Goal: Task Accomplishment & Management: Complete application form

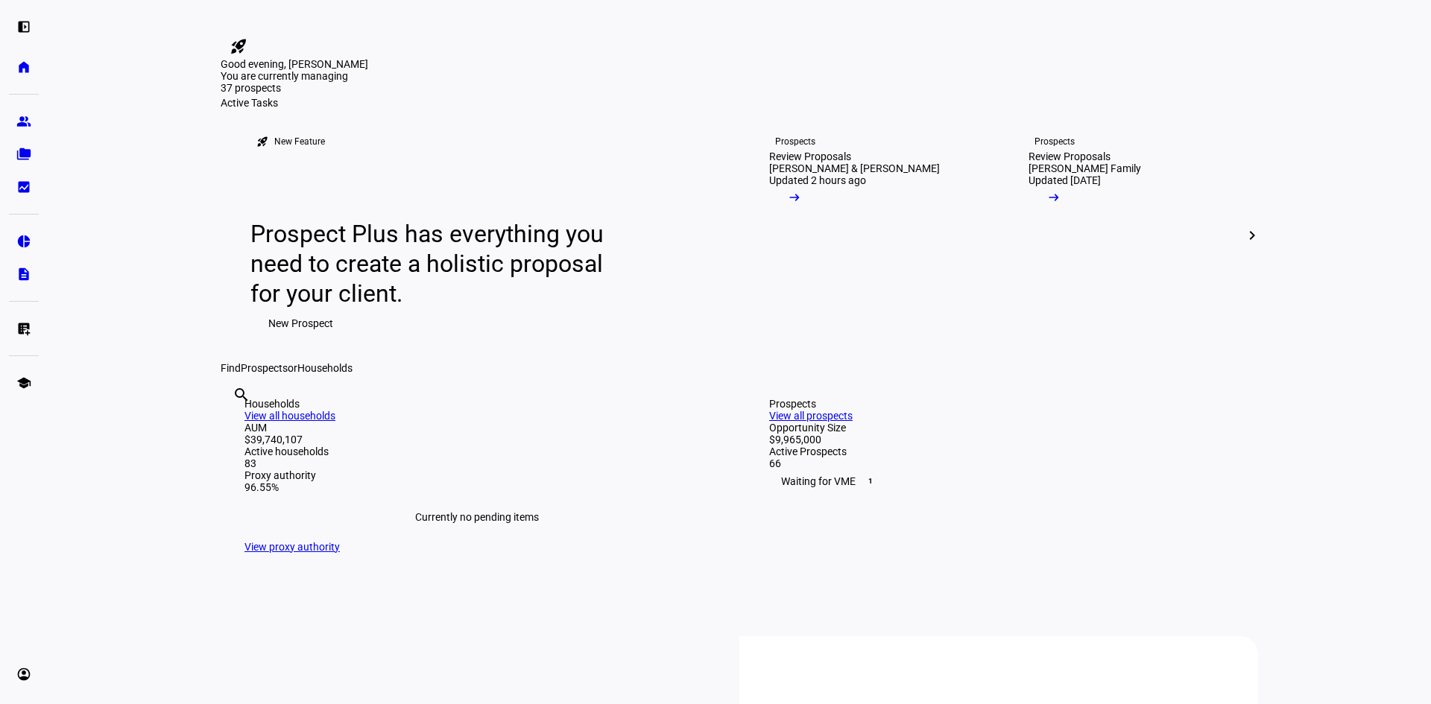
click at [236, 424] on input "text" at bounding box center [234, 415] width 3 height 18
type input "[PERSON_NAME]"
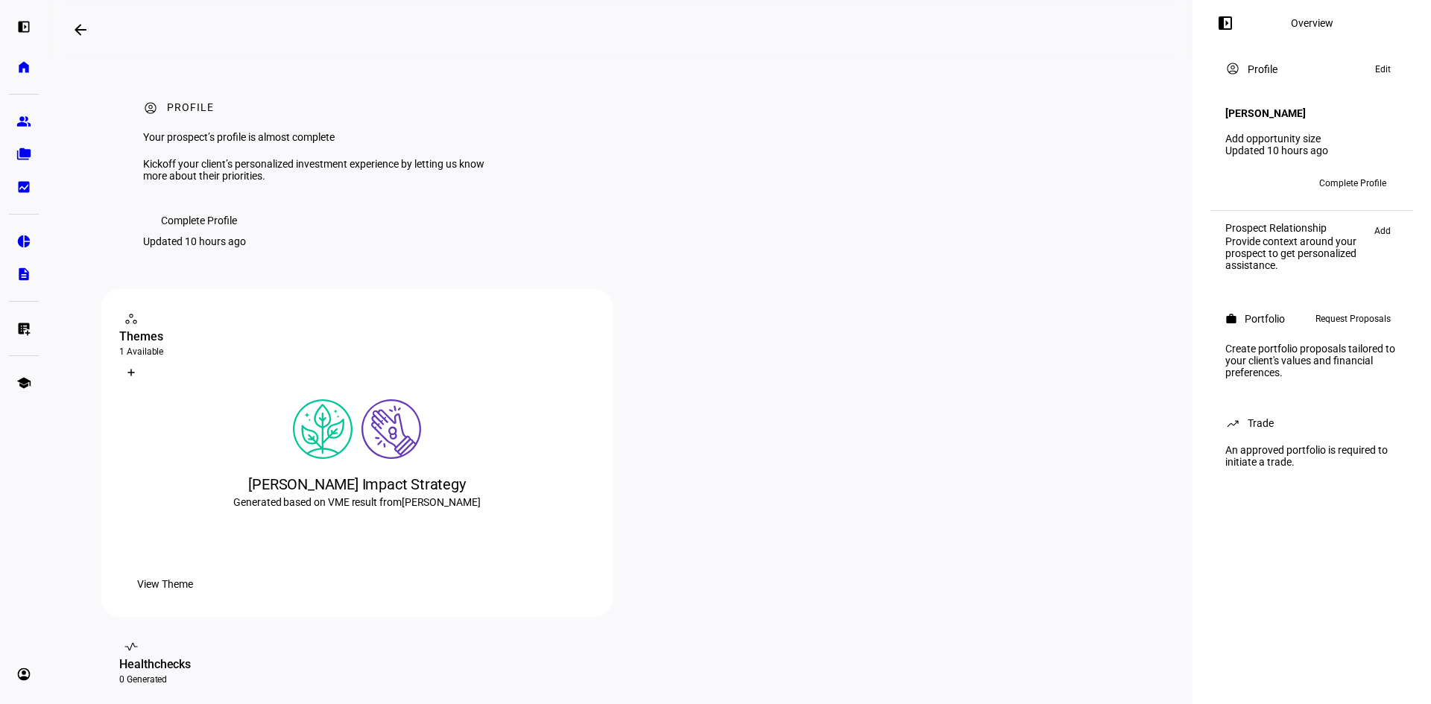
click at [1361, 316] on span "Request Proposals" at bounding box center [1352, 319] width 75 height 18
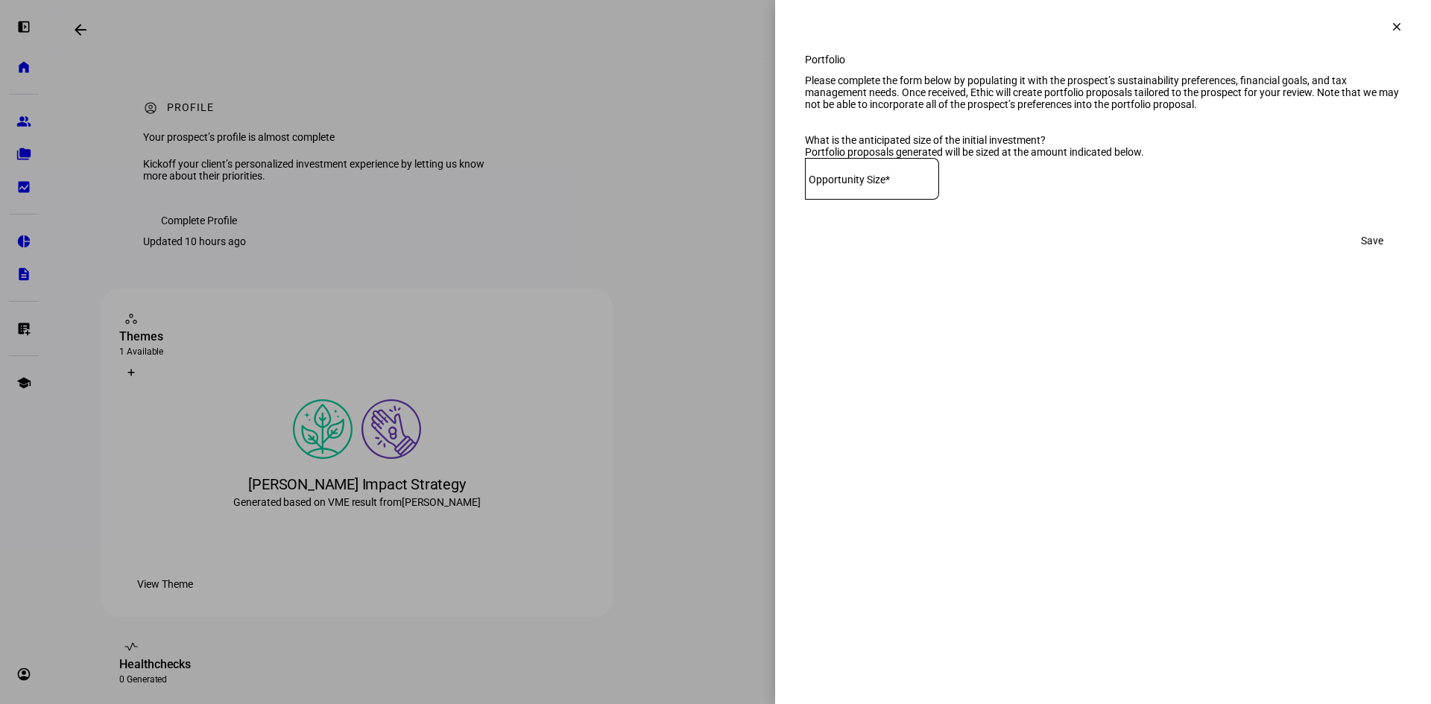
click at [837, 186] on mat-label "Opportunity Size*" at bounding box center [849, 180] width 81 height 12
type input "1,000,000"
click at [1366, 256] on span "Save" at bounding box center [1372, 241] width 22 height 30
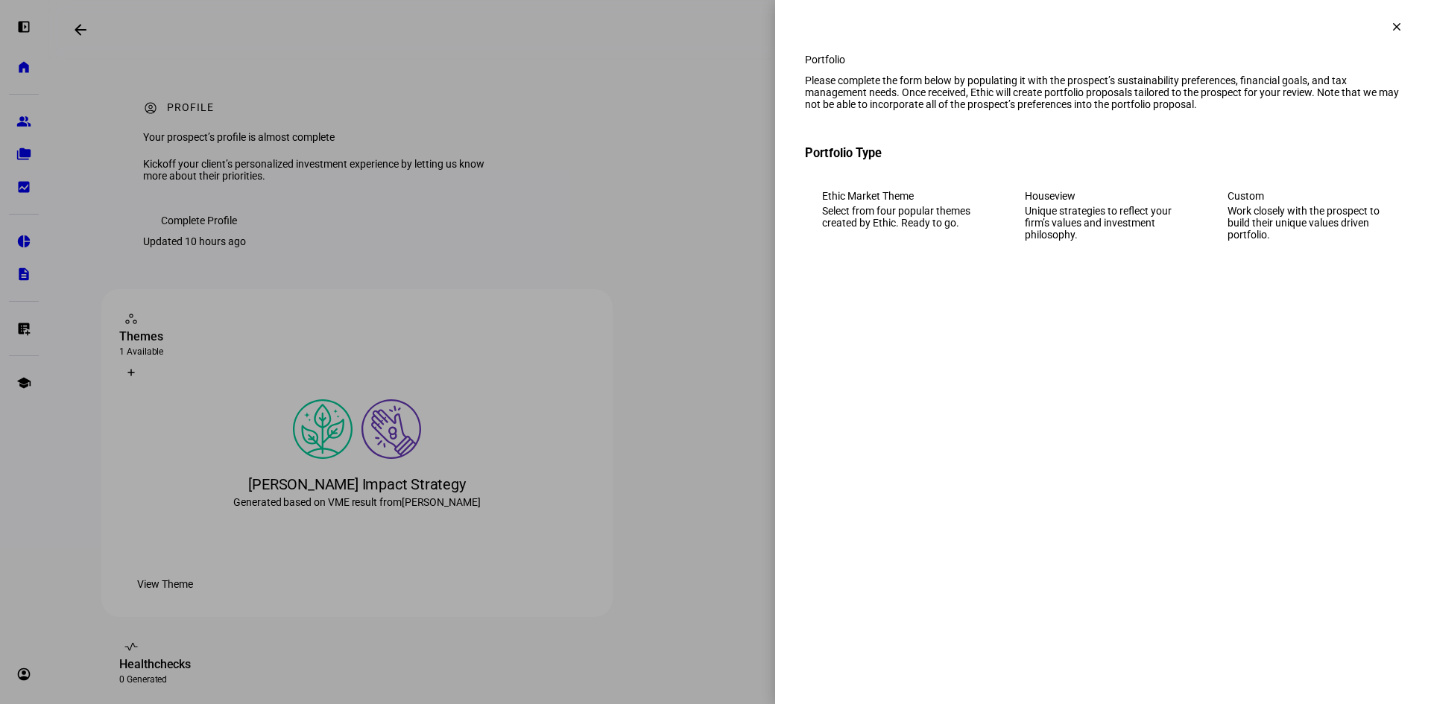
click at [1308, 241] on div "Work closely with the prospect to build their unique values driven portfolio." at bounding box center [1305, 223] width 157 height 36
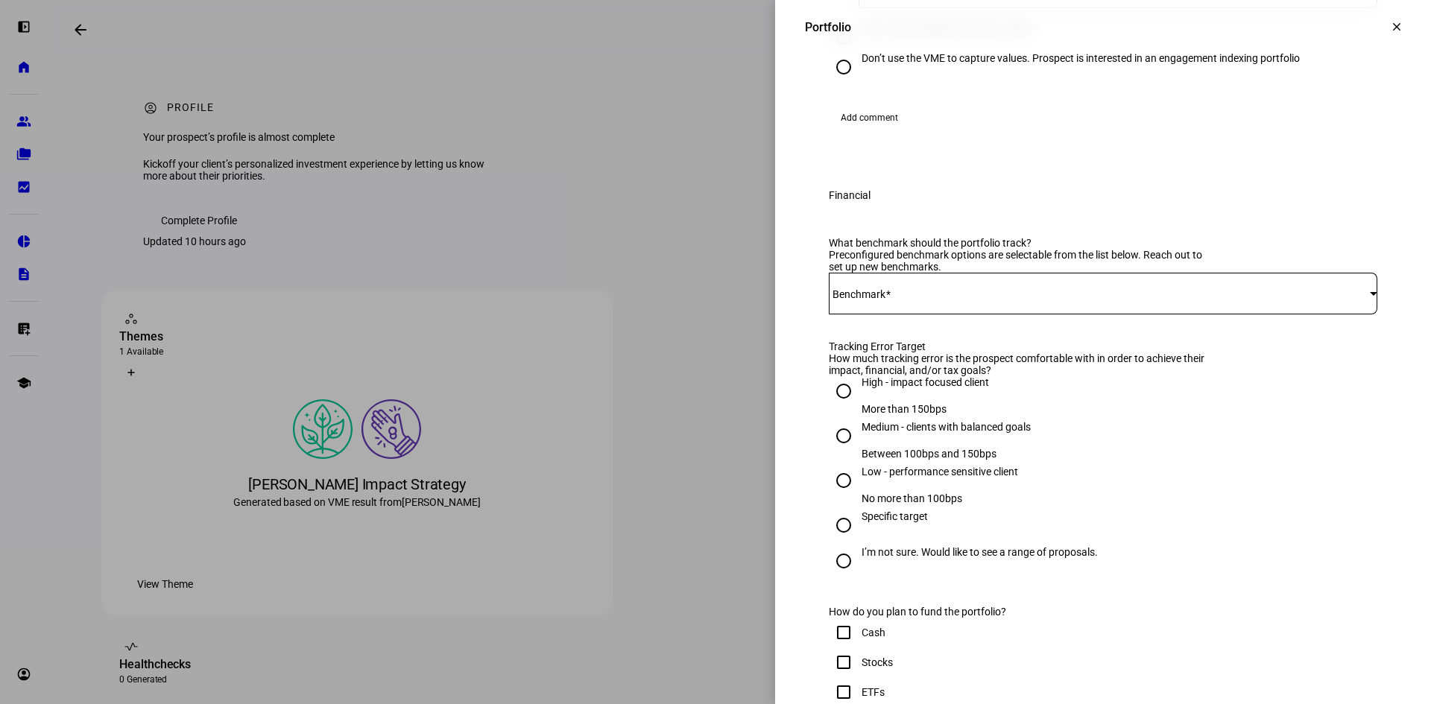
scroll to position [447, 0]
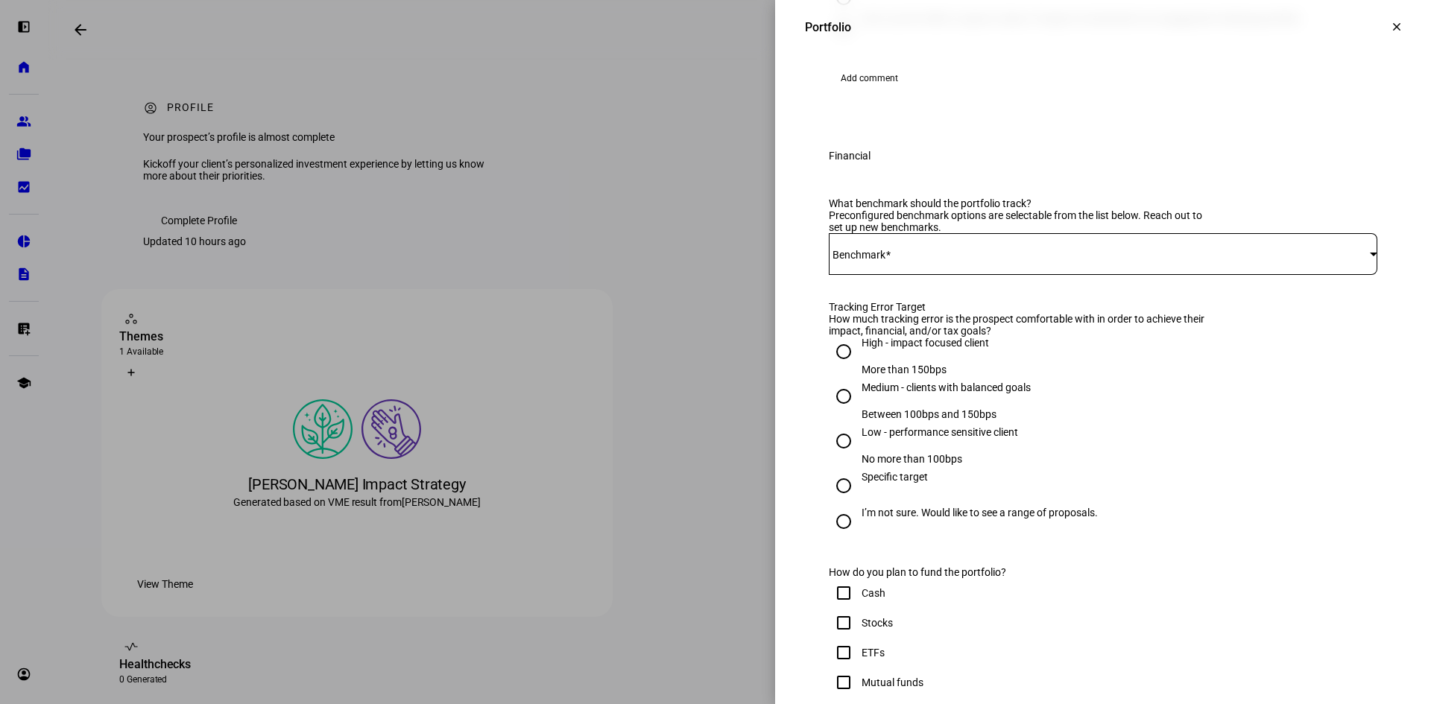
click at [932, 260] on span at bounding box center [1099, 254] width 541 height 12
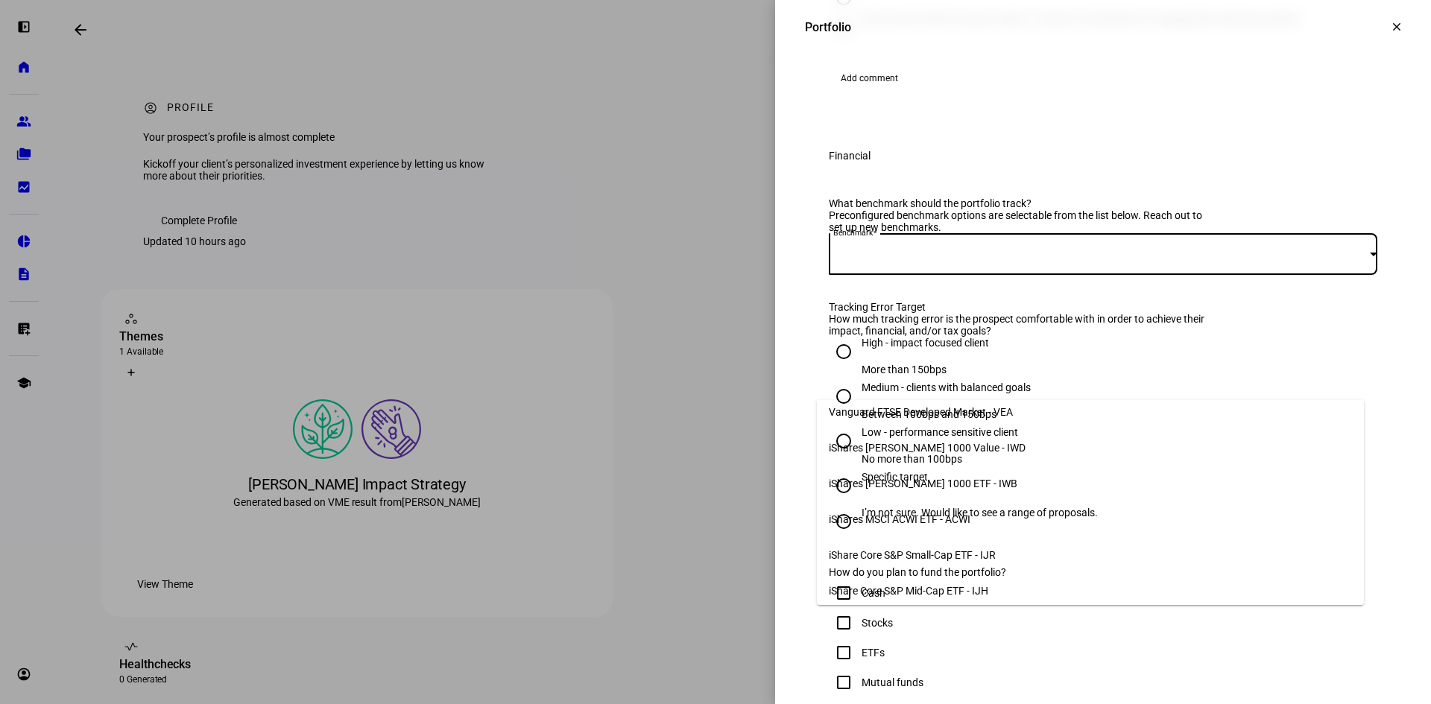
scroll to position [149, 0]
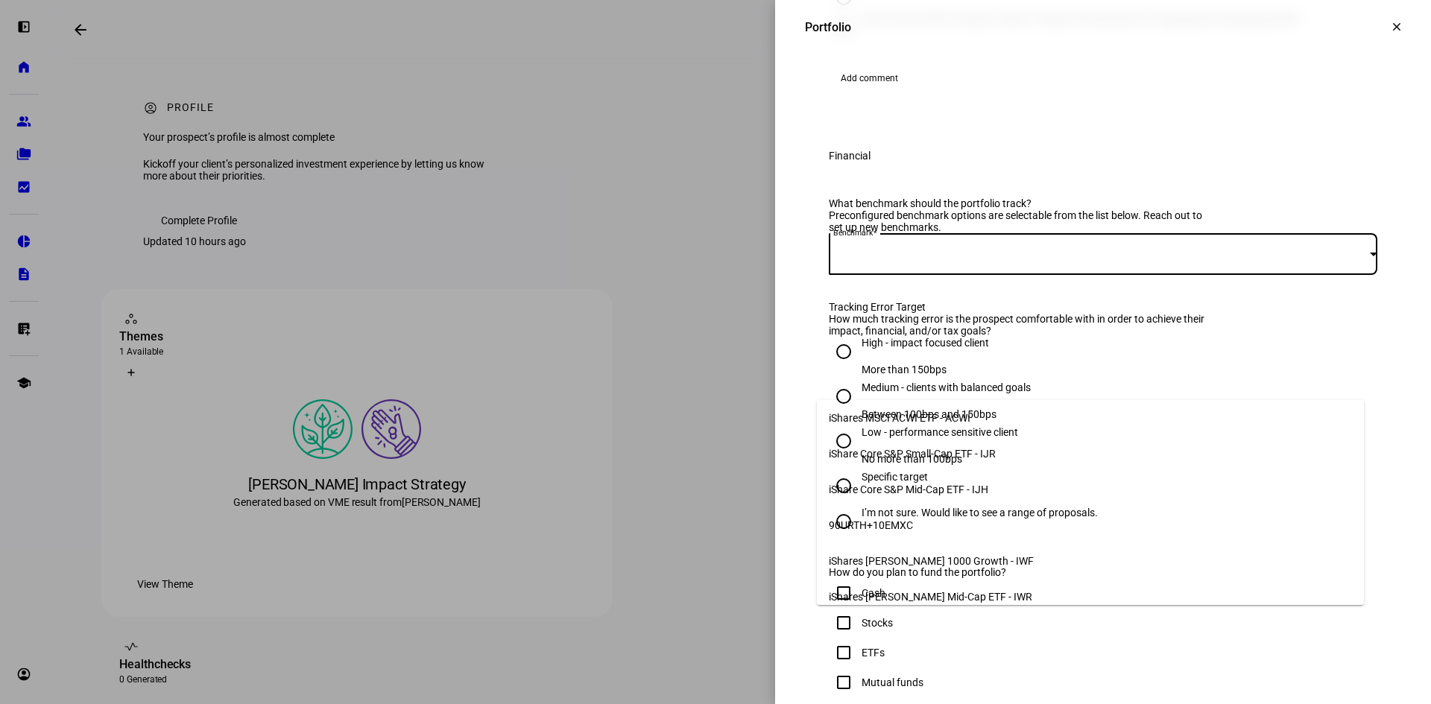
click at [879, 412] on span "iShares MSCI ACWI ETF - ACWI" at bounding box center [900, 418] width 142 height 12
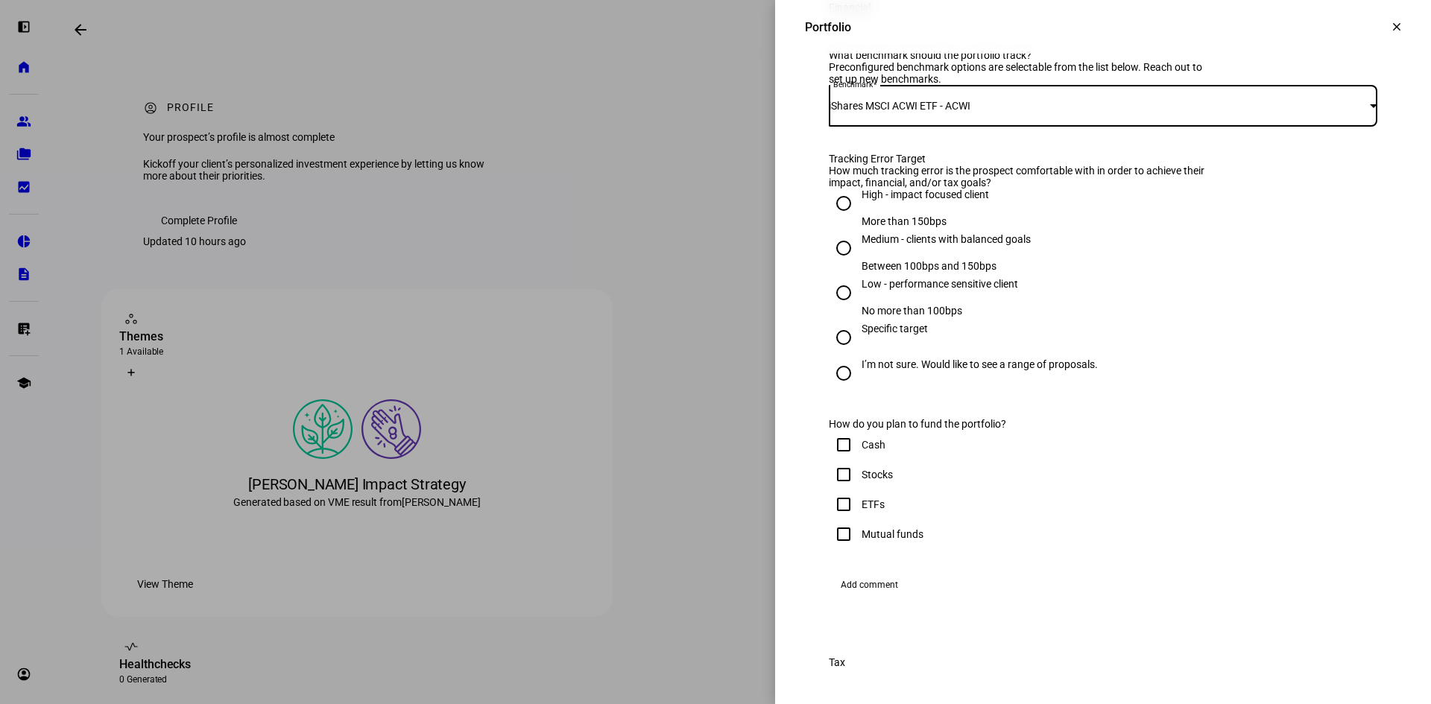
scroll to position [671, 0]
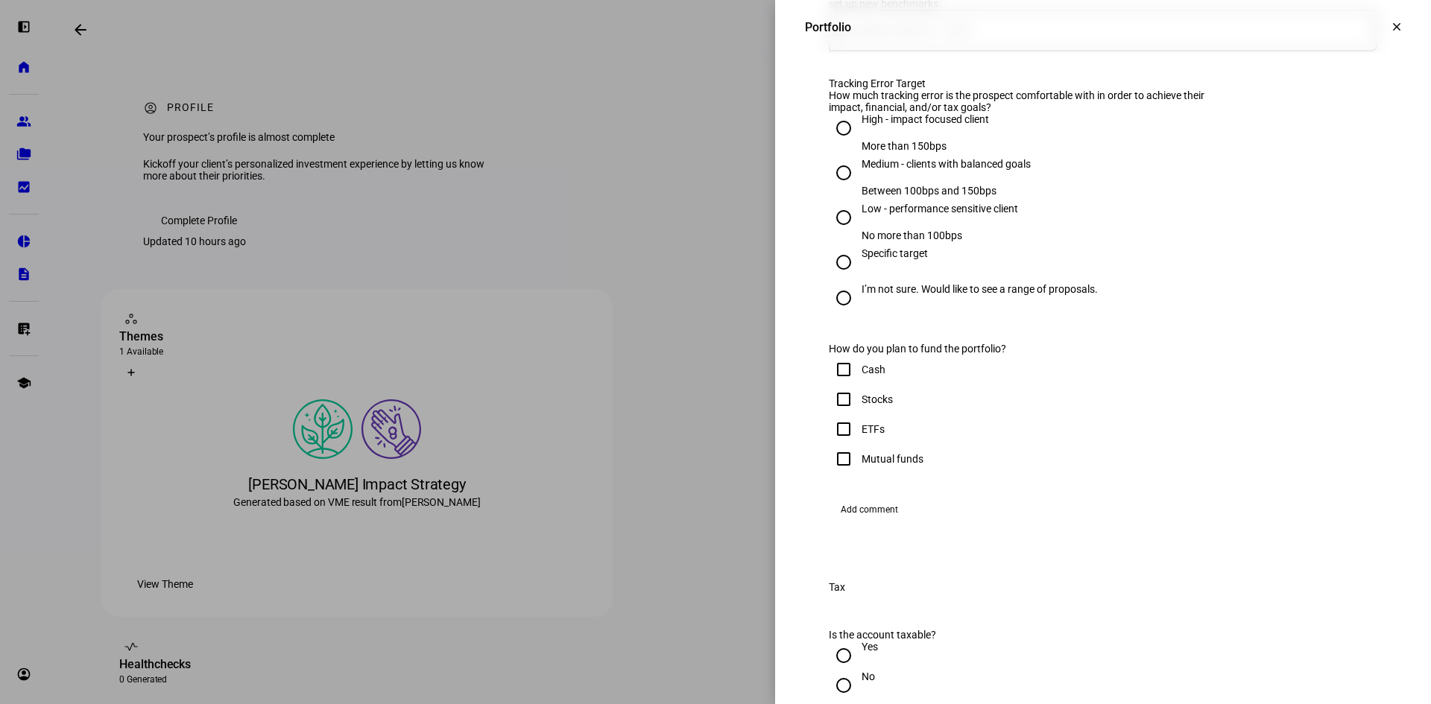
click at [829, 143] on input "High - impact focused client More than 150bps" at bounding box center [844, 128] width 30 height 30
radio input "true"
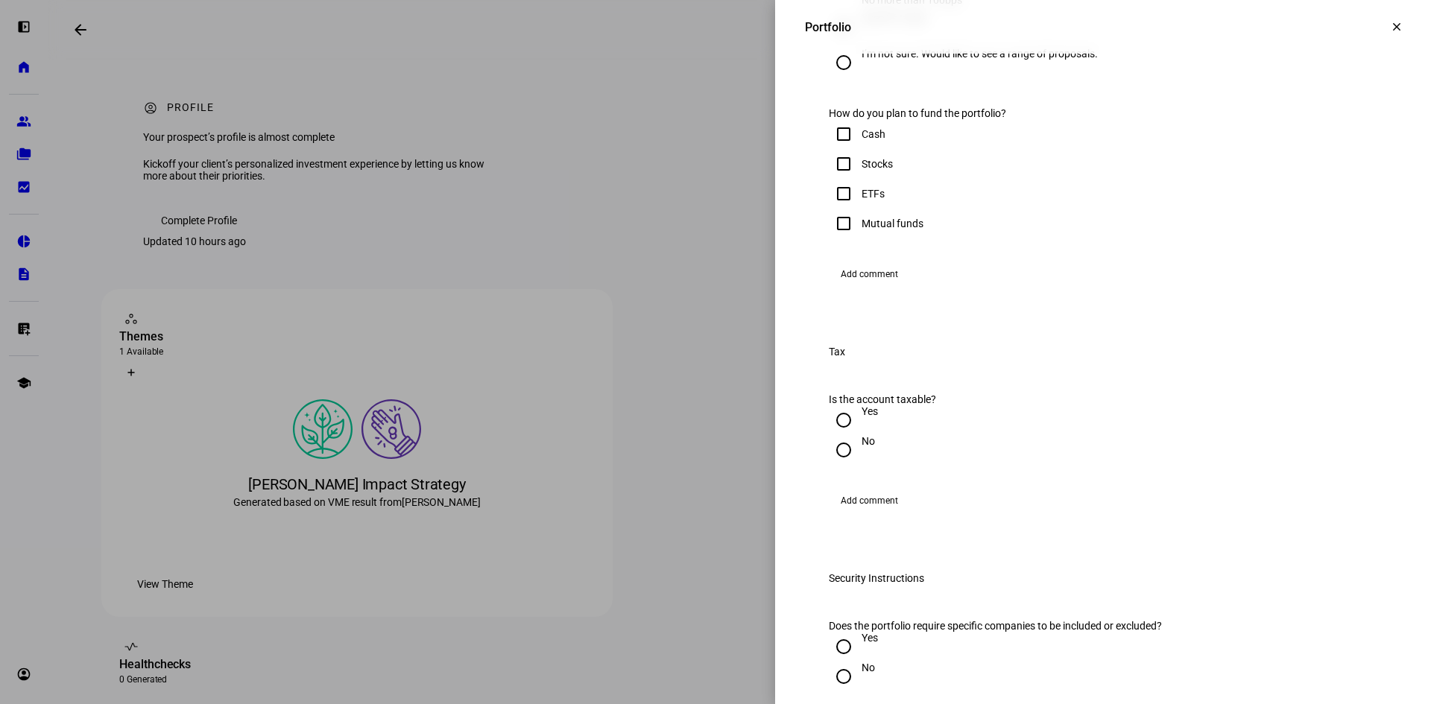
scroll to position [1118, 0]
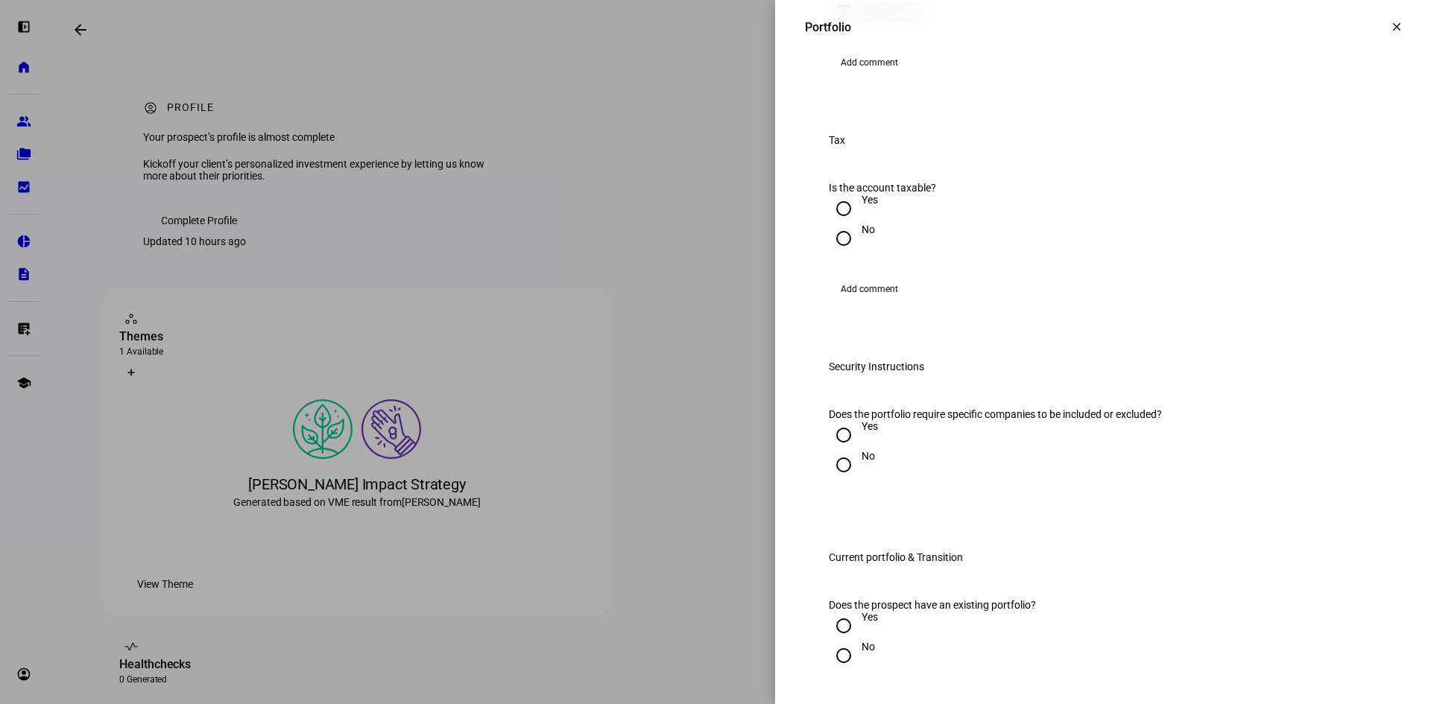
checkbox input "true"
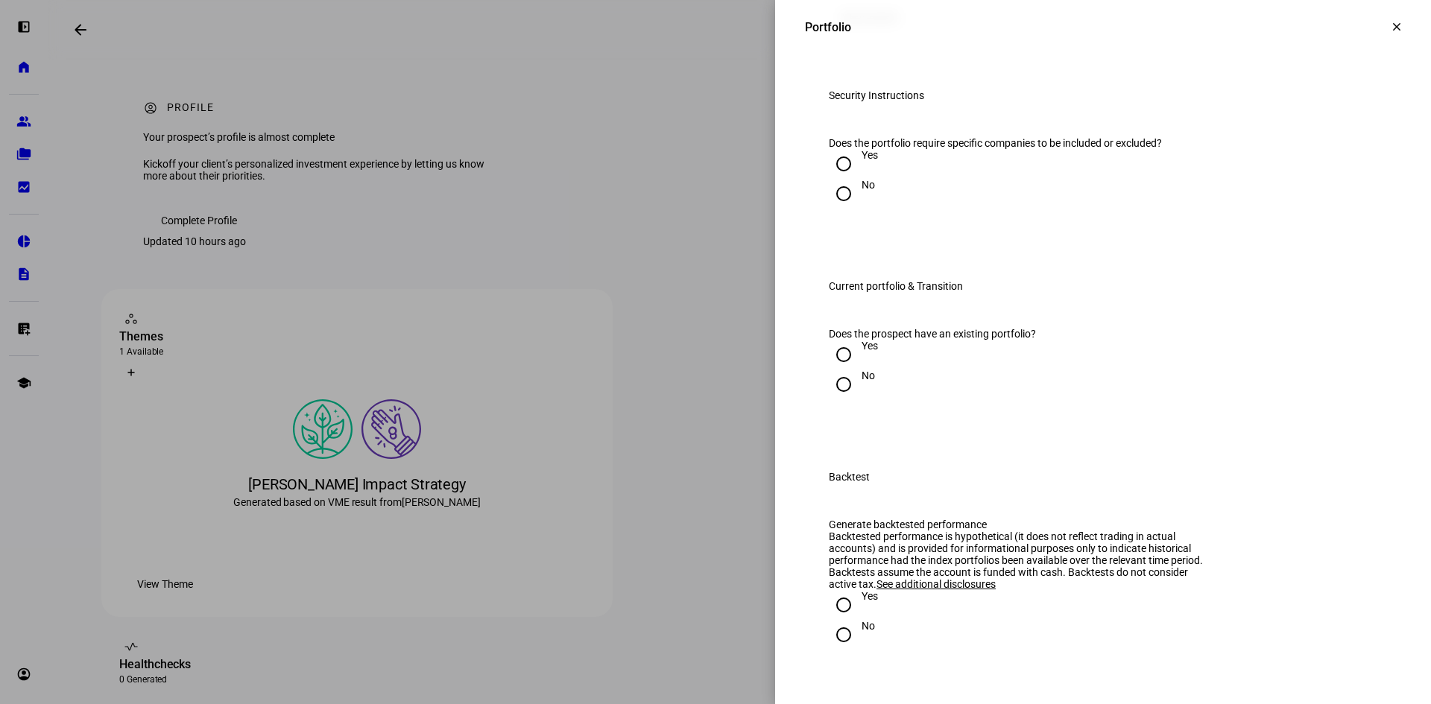
scroll to position [1416, 0]
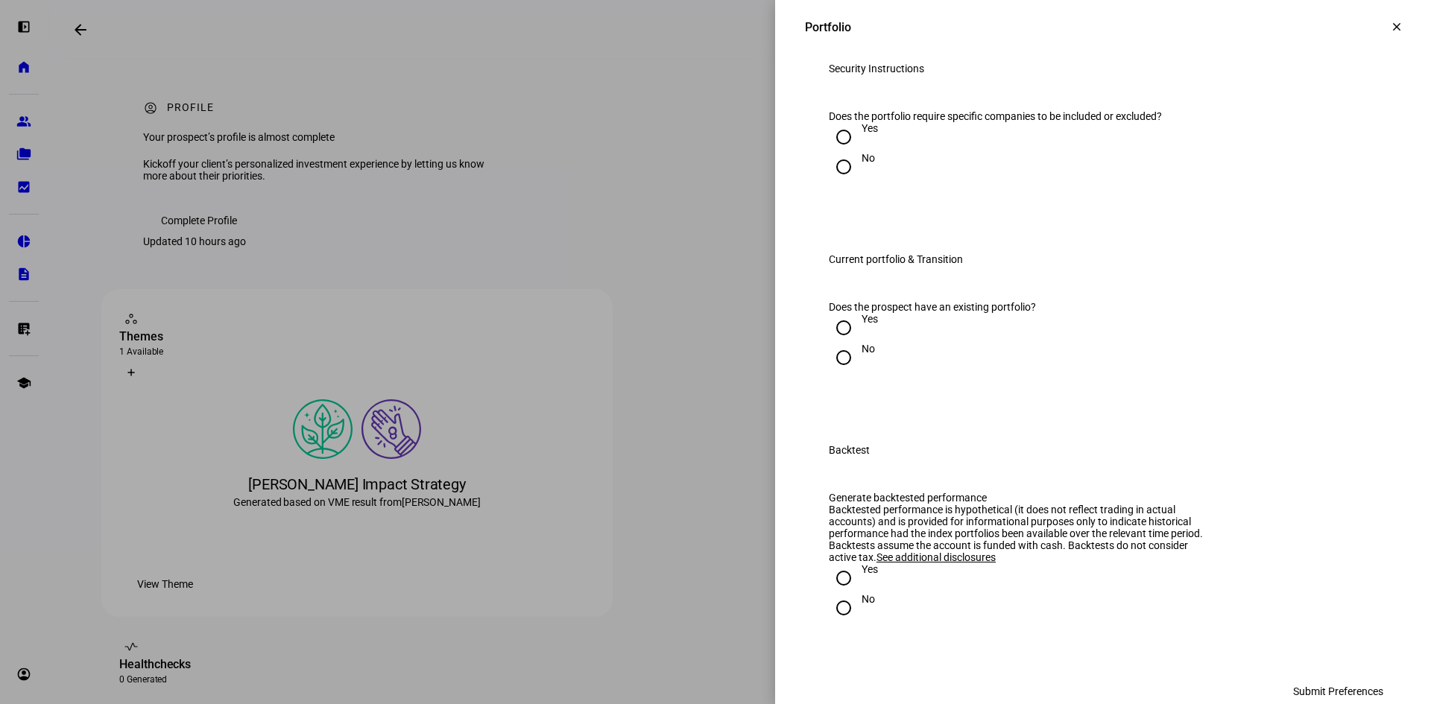
radio input "true"
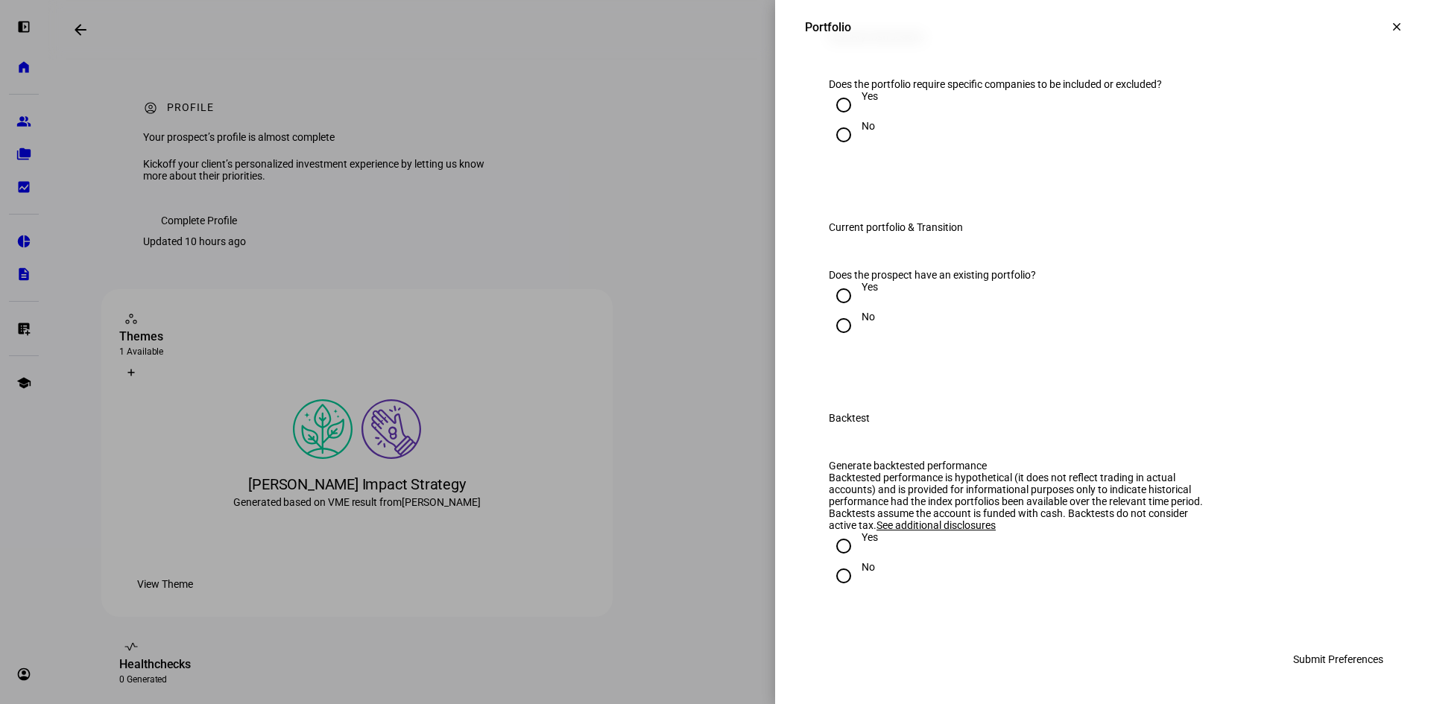
scroll to position [1640, 0]
click at [832, 150] on input "No" at bounding box center [844, 135] width 30 height 30
radio input "true"
click at [830, 311] on input "No" at bounding box center [844, 326] width 30 height 30
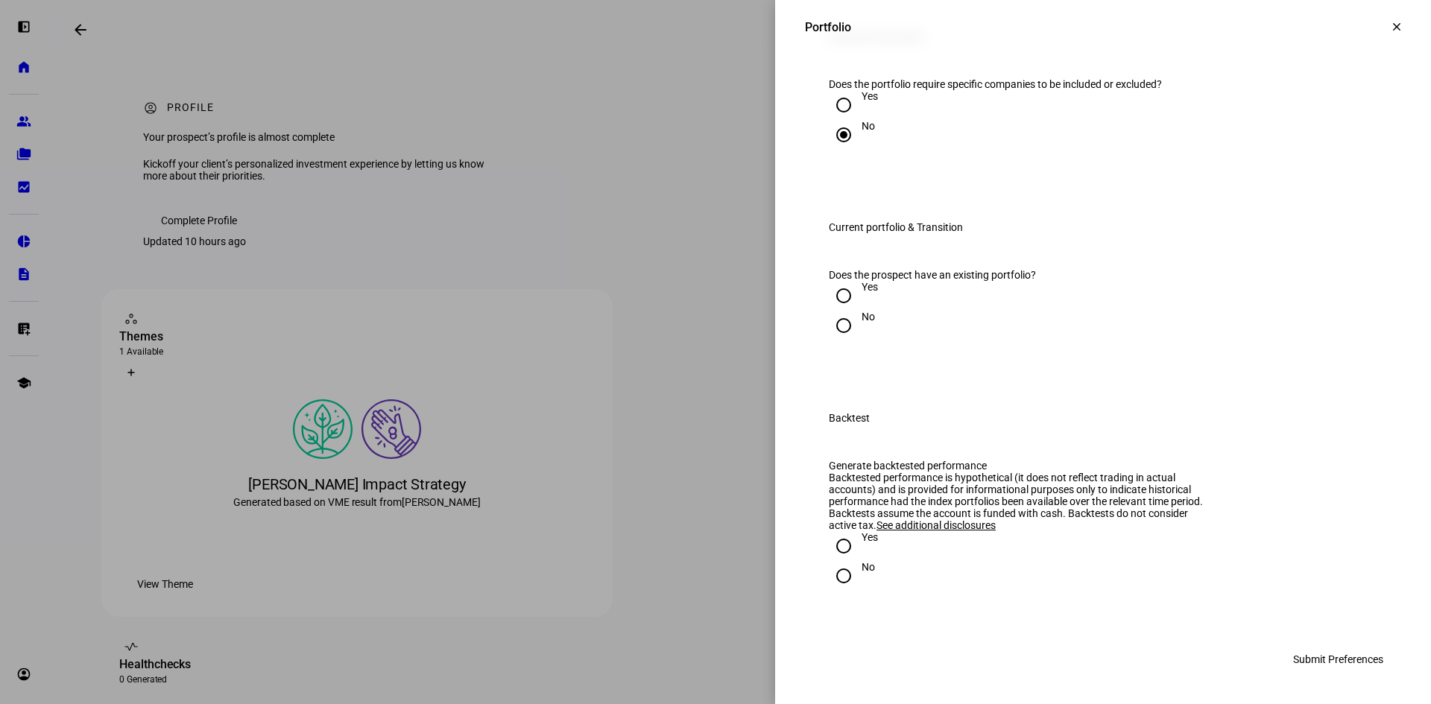
radio input "true"
click at [831, 550] on input "Yes" at bounding box center [844, 546] width 30 height 30
radio input "true"
click at [1316, 657] on span "Submit Preferences" at bounding box center [1338, 660] width 90 height 30
